Goal: Task Accomplishment & Management: Manage account settings

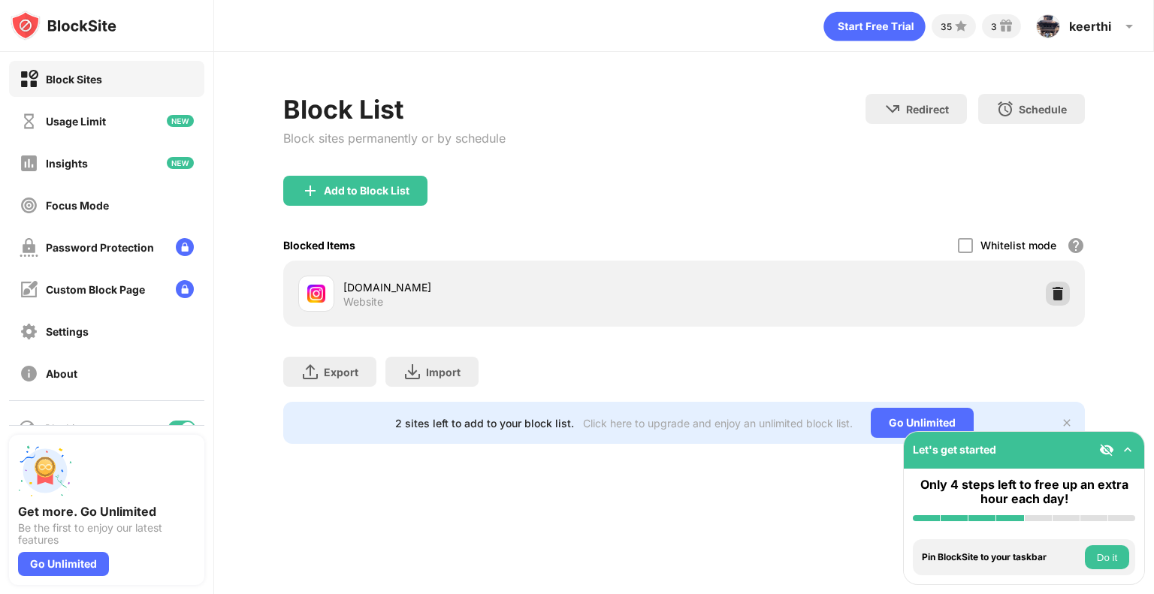
click at [1063, 293] on img at bounding box center [1057, 293] width 15 height 15
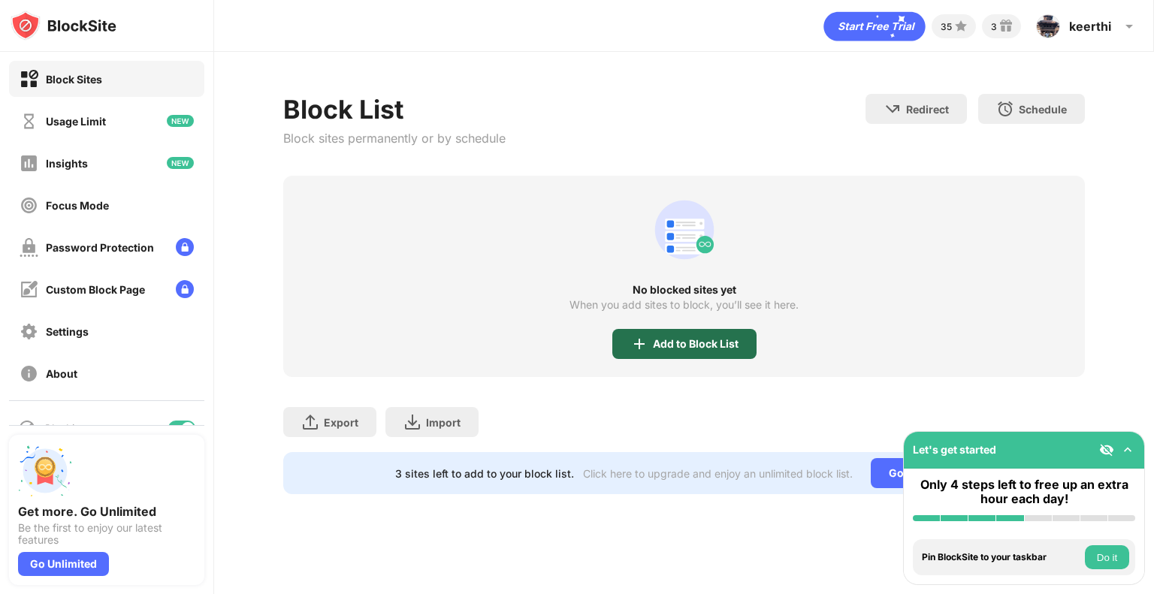
click at [691, 340] on div "Add to Block List" at bounding box center [696, 344] width 86 height 12
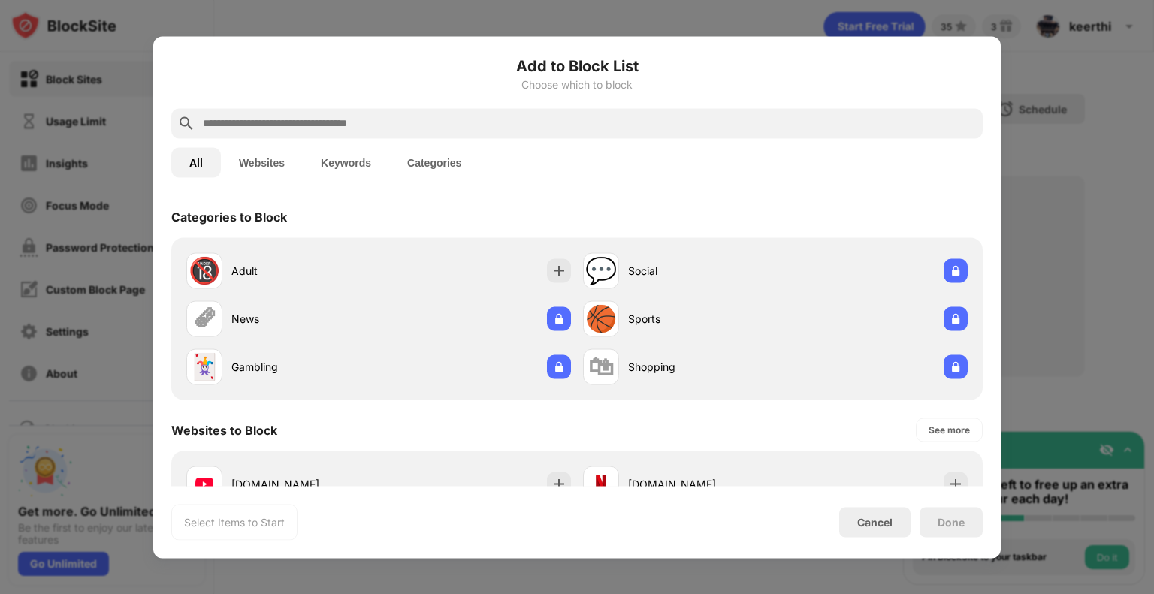
click at [446, 130] on input "text" at bounding box center [588, 123] width 775 height 18
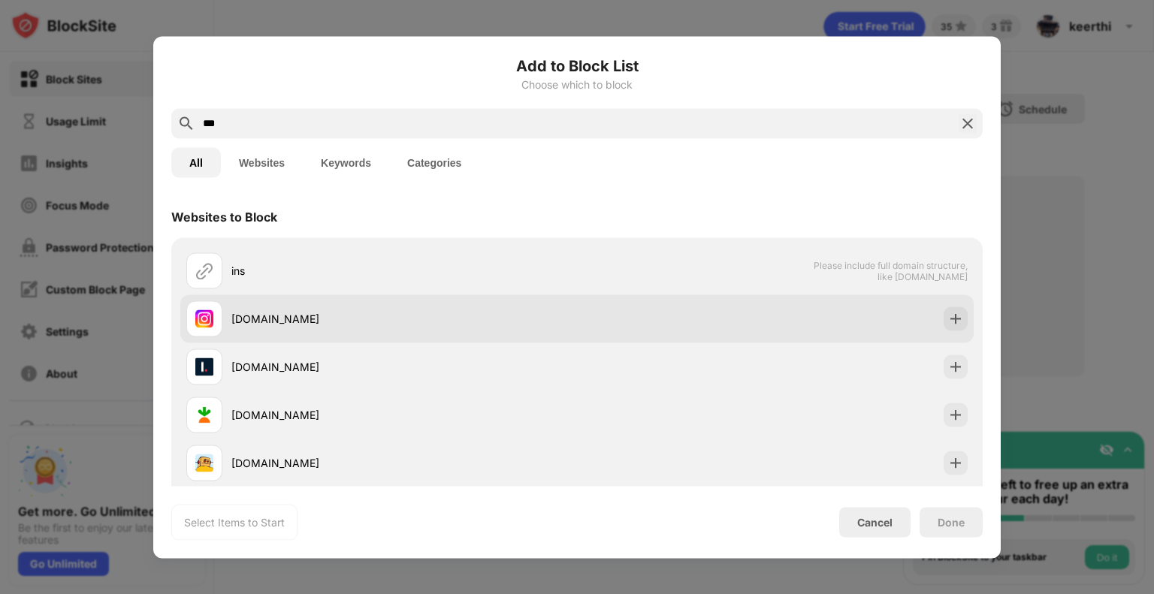
type input "***"
click at [950, 331] on div "[DOMAIN_NAME]" at bounding box center [576, 319] width 793 height 48
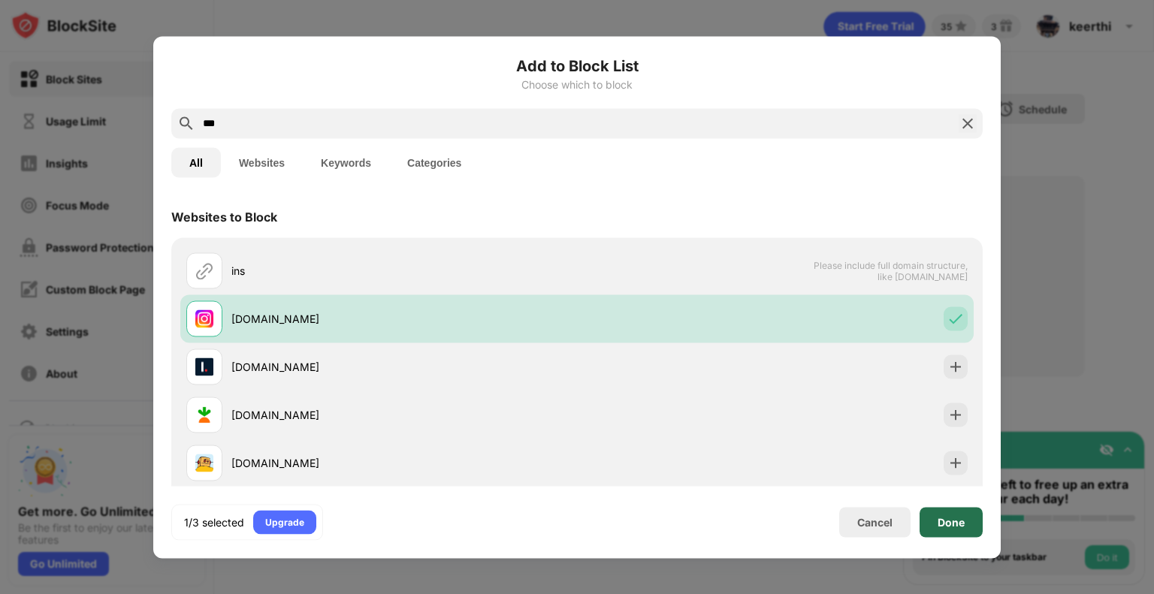
click at [959, 519] on div "Done" at bounding box center [951, 522] width 27 height 12
